Goal: Task Accomplishment & Management: Use online tool/utility

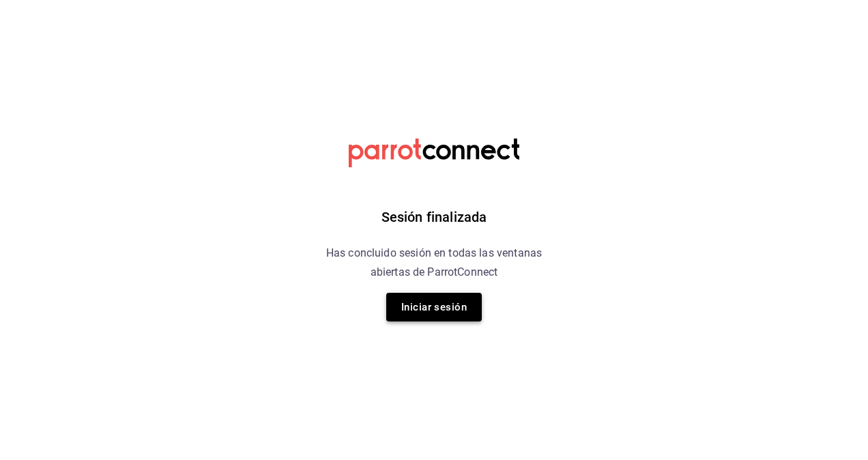
click at [430, 306] on button "Iniciar sesión" at bounding box center [434, 307] width 96 height 29
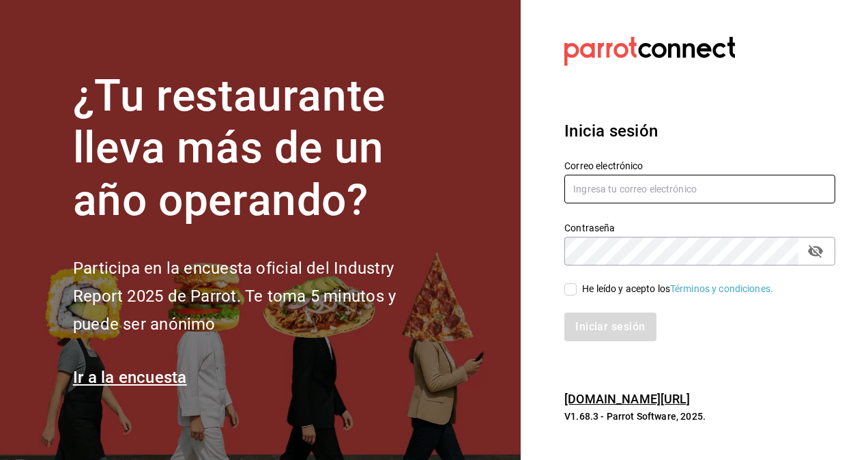
type input "[EMAIL_ADDRESS][PERSON_NAME][DOMAIN_NAME]"
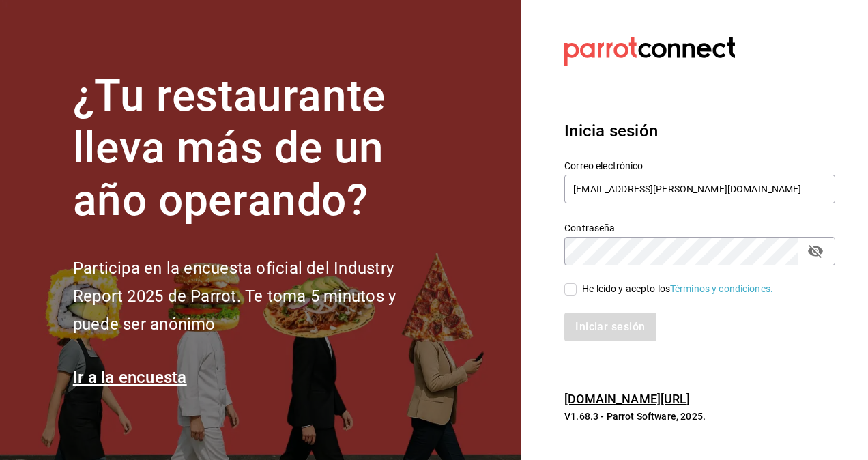
click at [572, 288] on input "He leído y acepto los Términos y condiciones." at bounding box center [570, 289] width 12 height 12
checkbox input "true"
click at [599, 332] on button "Iniciar sesión" at bounding box center [610, 326] width 93 height 29
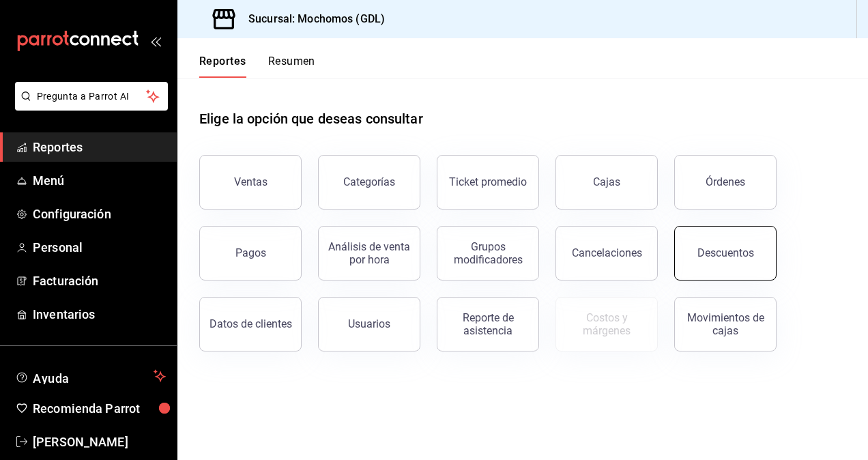
click at [711, 256] on div "Descuentos" at bounding box center [725, 252] width 57 height 13
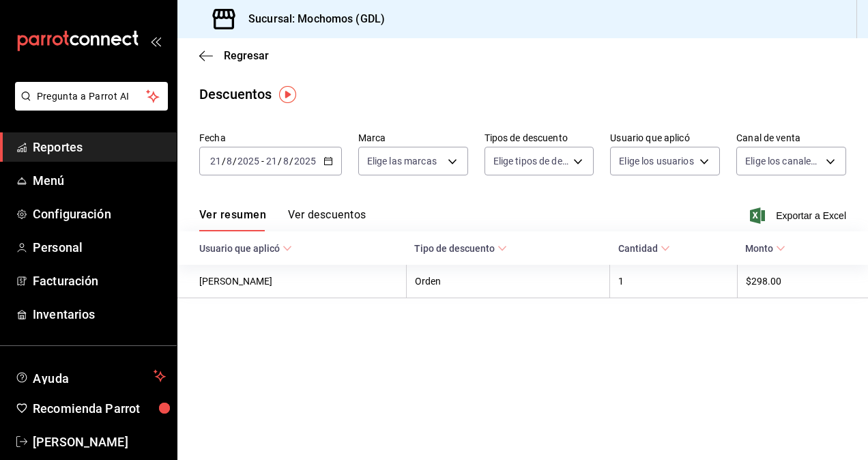
click at [289, 159] on span "/" at bounding box center [291, 161] width 4 height 11
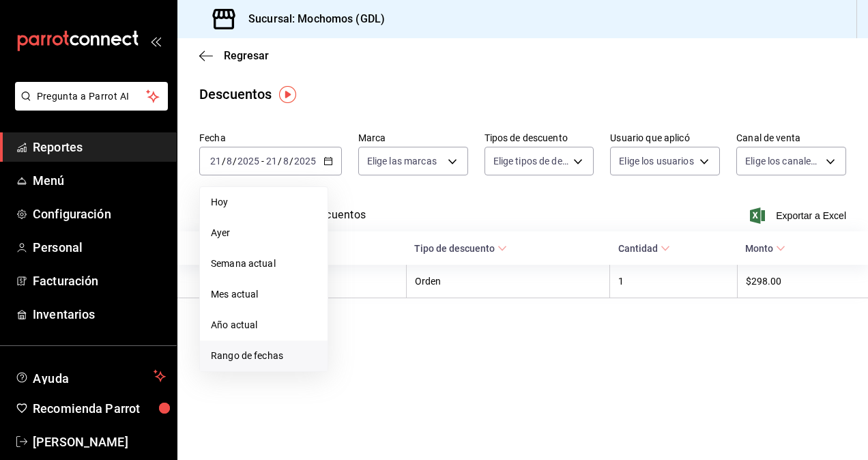
click at [271, 351] on span "Rango de fechas" at bounding box center [264, 356] width 106 height 14
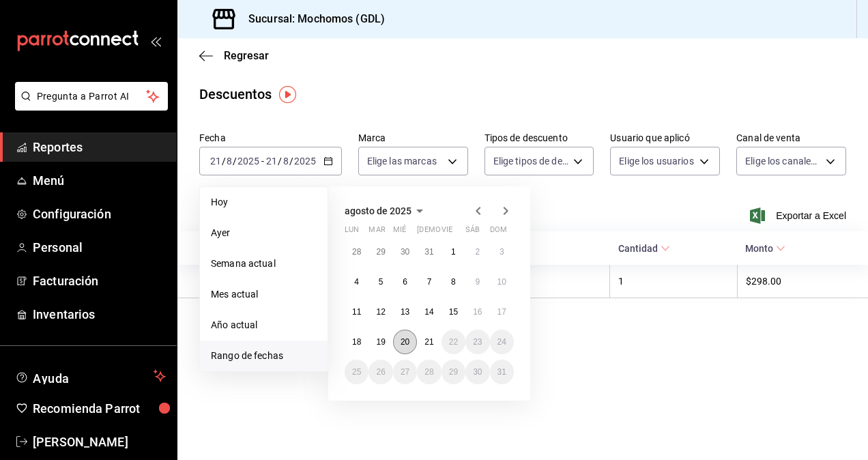
click at [407, 338] on abbr "20" at bounding box center [404, 342] width 9 height 10
click at [422, 339] on button "21" at bounding box center [429, 341] width 24 height 25
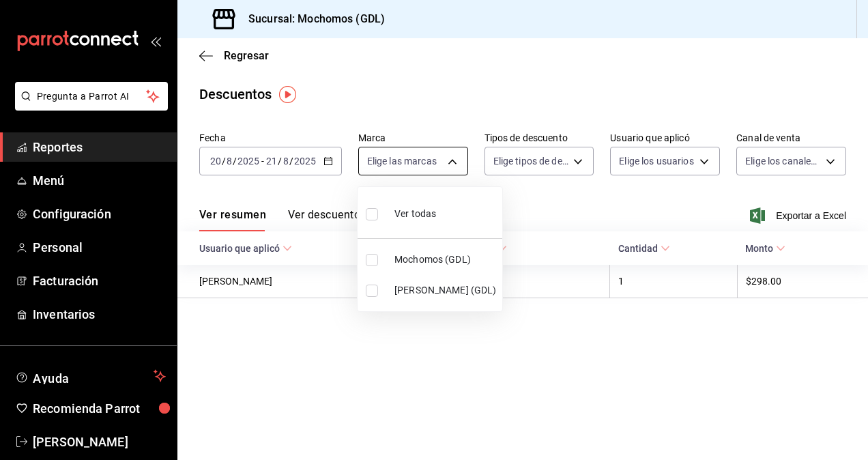
click at [438, 156] on body "Pregunta a Parrot AI Reportes Menú Configuración Personal Facturación Inventari…" at bounding box center [434, 230] width 868 height 460
click at [371, 288] on input "checkbox" at bounding box center [372, 290] width 12 height 12
checkbox input "true"
type input "9cac9703-0c5a-4d8b-addd-5b6b571d65b9"
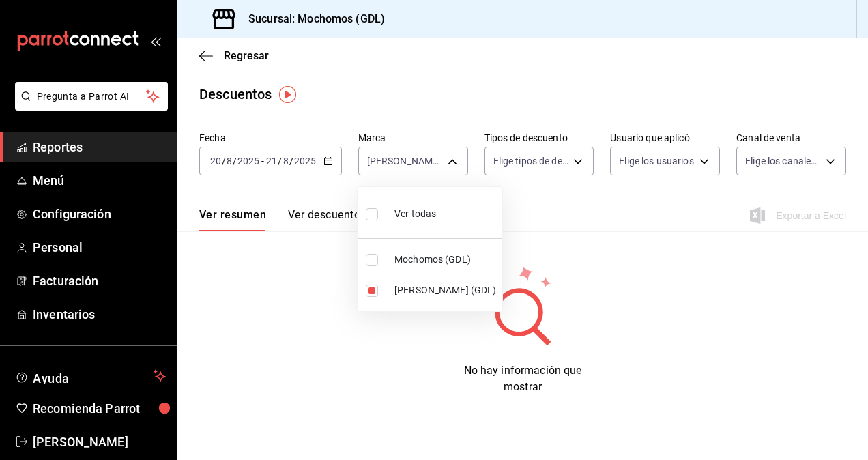
click at [512, 198] on div at bounding box center [434, 230] width 868 height 460
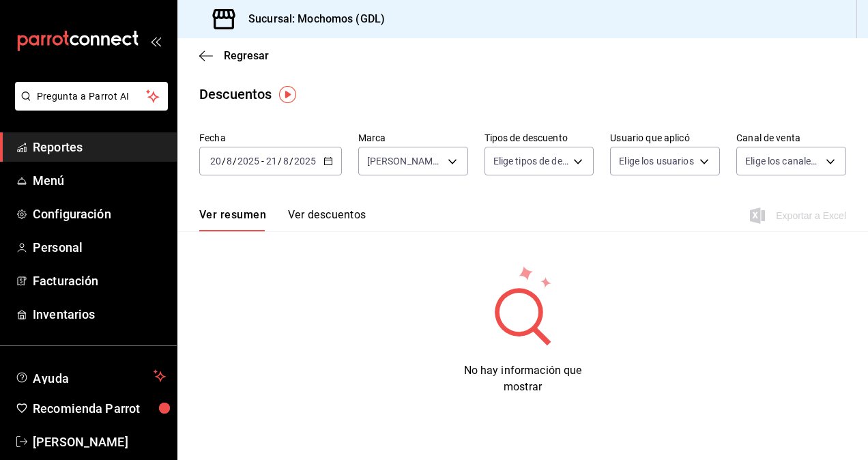
click at [296, 162] on input "2025" at bounding box center [304, 161] width 23 height 11
click at [362, 89] on div "Descuentos" at bounding box center [522, 94] width 690 height 20
click at [319, 158] on div "[DATE] [DATE] - [DATE] [DATE]" at bounding box center [270, 161] width 143 height 29
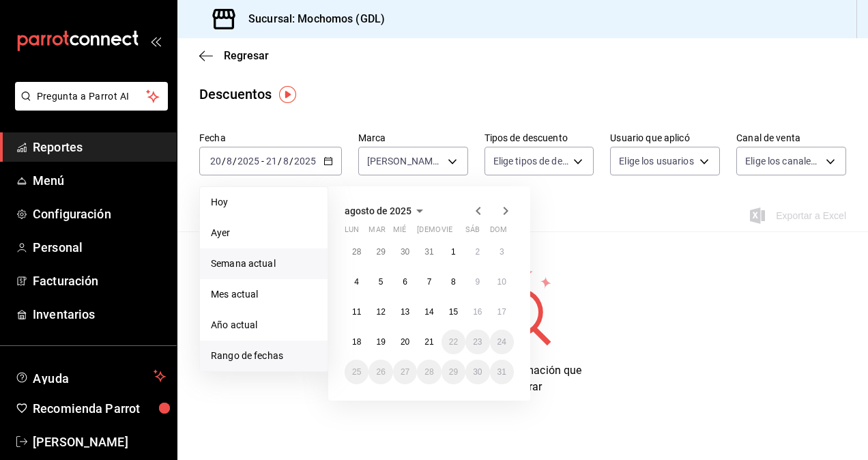
click at [280, 269] on span "Semana actual" at bounding box center [264, 263] width 106 height 14
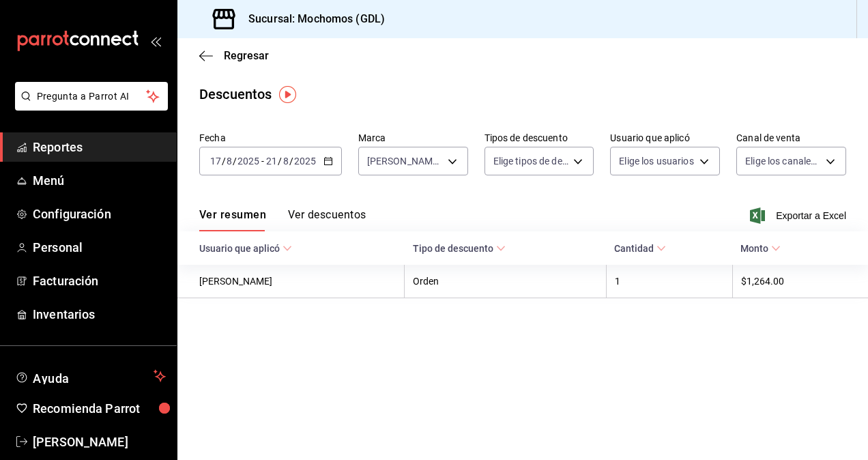
click at [764, 247] on span "Monto" at bounding box center [760, 248] width 40 height 11
click at [808, 216] on span "Exportar a Excel" at bounding box center [798, 215] width 93 height 16
click at [812, 49] on div "Regresar" at bounding box center [522, 55] width 690 height 35
click at [350, 209] on button "Ver descuentos" at bounding box center [327, 219] width 78 height 23
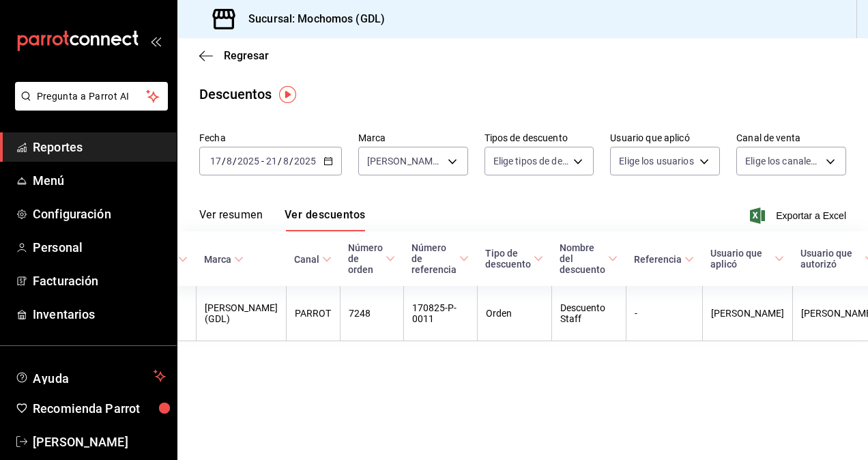
scroll to position [0, 52]
